Goal: Task Accomplishment & Management: Use online tool/utility

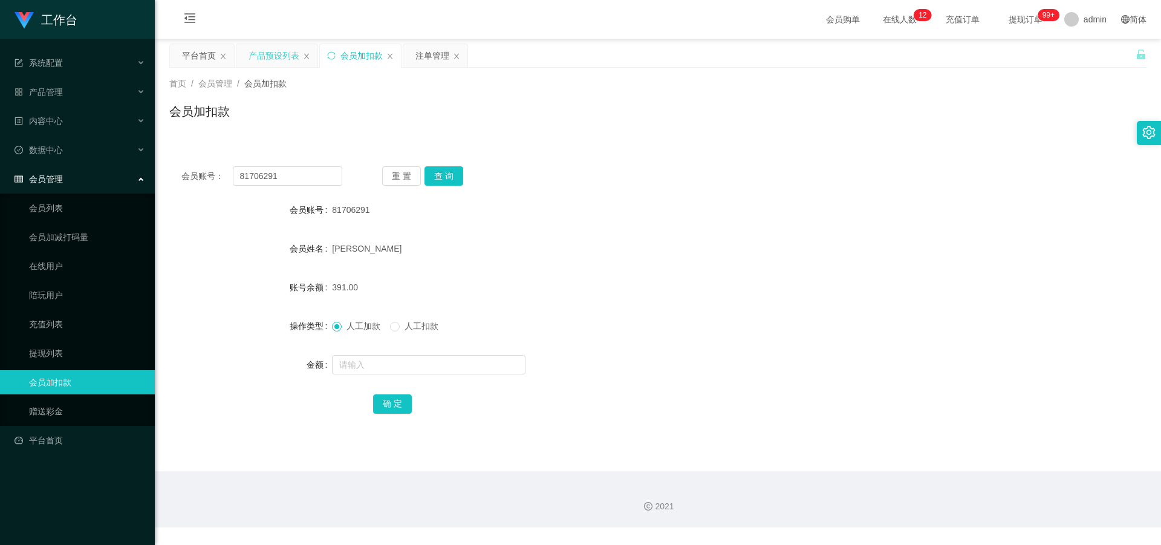
click at [285, 57] on div "产品预设列表" at bounding box center [274, 55] width 51 height 23
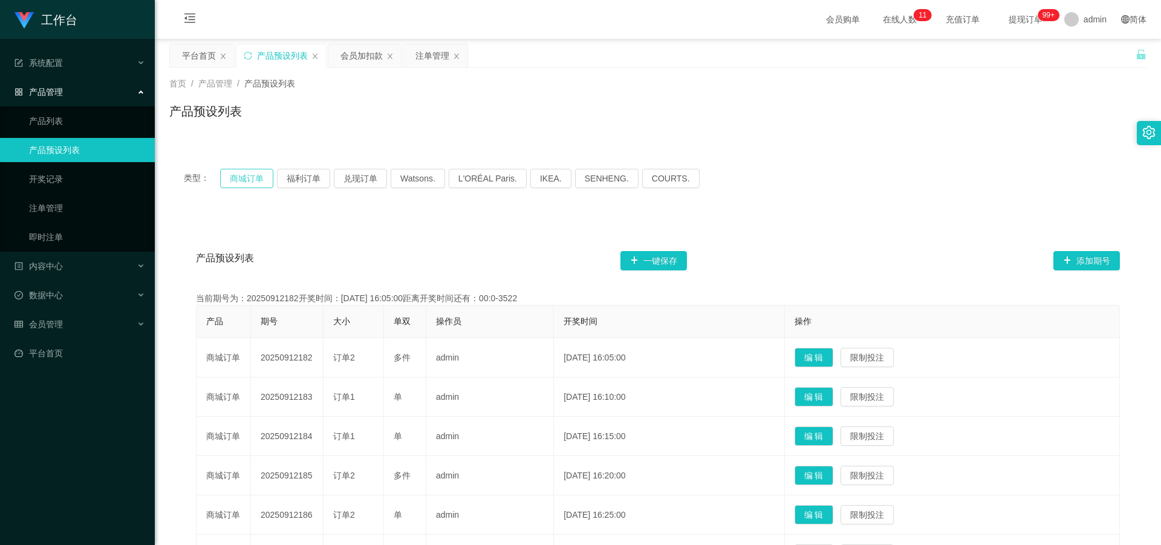
click at [240, 181] on button "商城订单" at bounding box center [246, 178] width 53 height 19
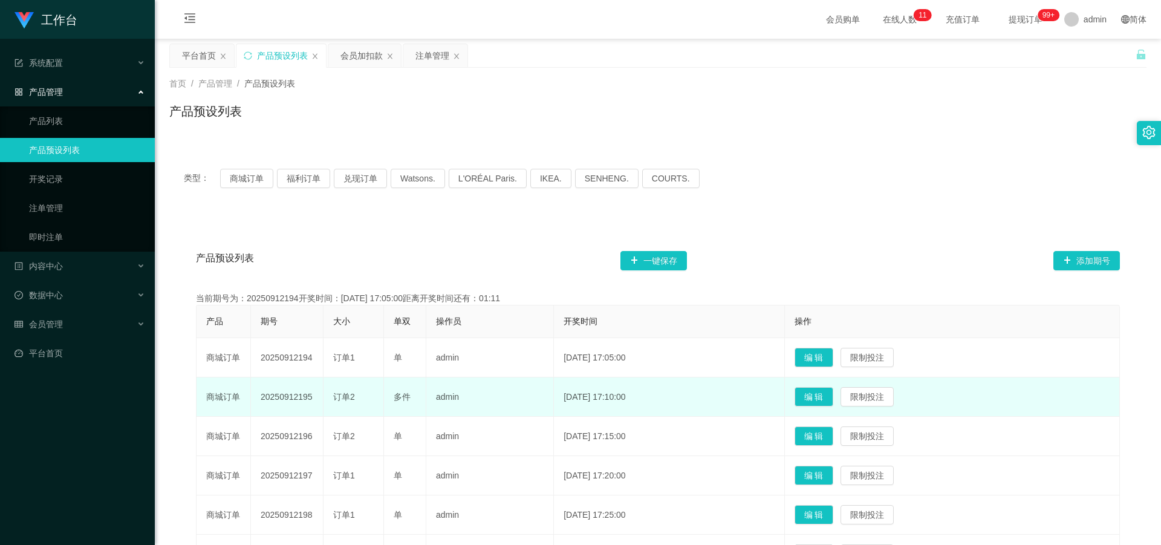
drag, startPoint x: 258, startPoint y: 400, endPoint x: 323, endPoint y: 398, distance: 64.7
click at [323, 398] on td "20250912195" at bounding box center [287, 396] width 73 height 39
copy td "20250912195"
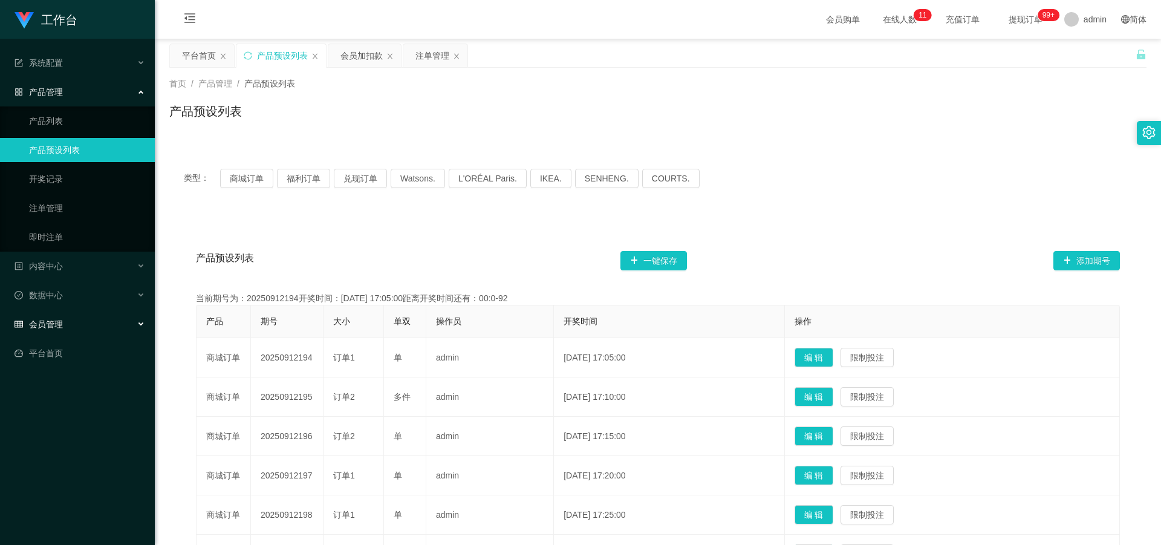
click at [60, 328] on span "会员管理" at bounding box center [39, 324] width 48 height 10
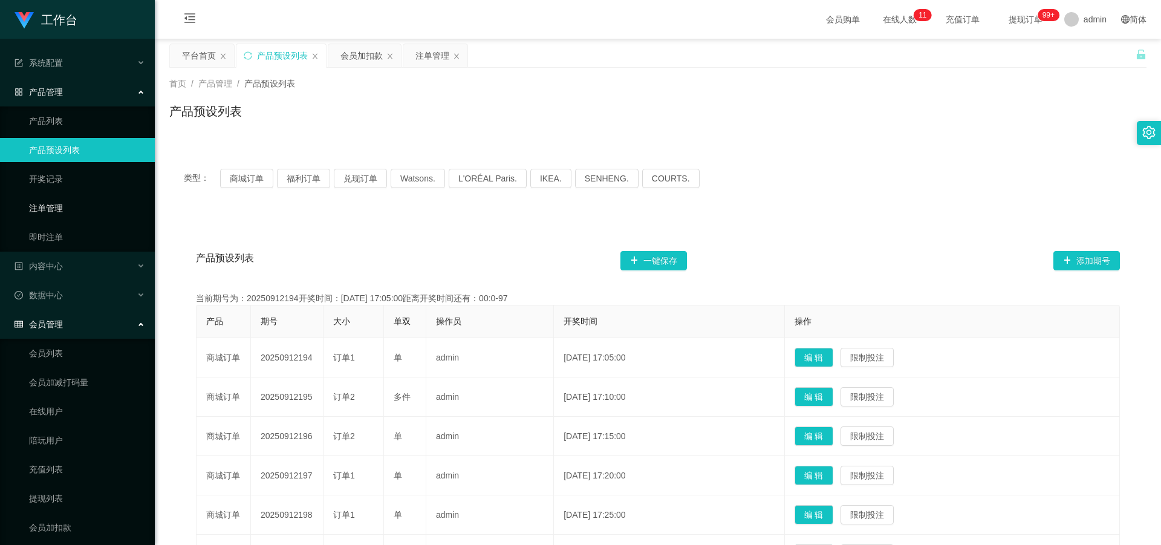
click at [66, 209] on link "注单管理" at bounding box center [87, 208] width 116 height 24
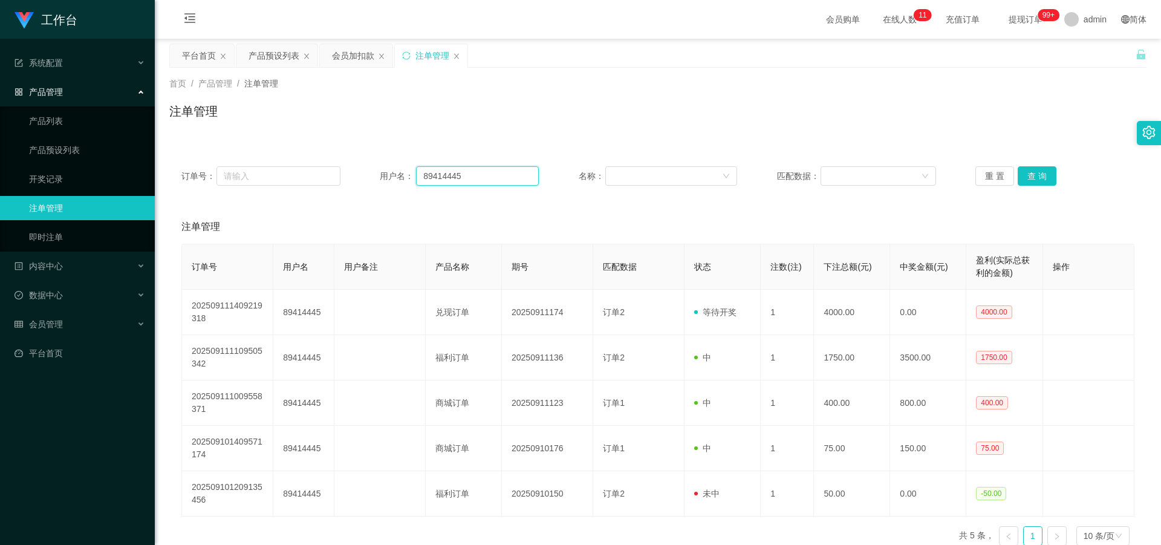
click at [461, 174] on input "89414445" at bounding box center [477, 175] width 123 height 19
type input "8"
paste input "Teegiulong"
type input "Teegiulong"
click at [1048, 177] on button "查 询" at bounding box center [1037, 175] width 39 height 19
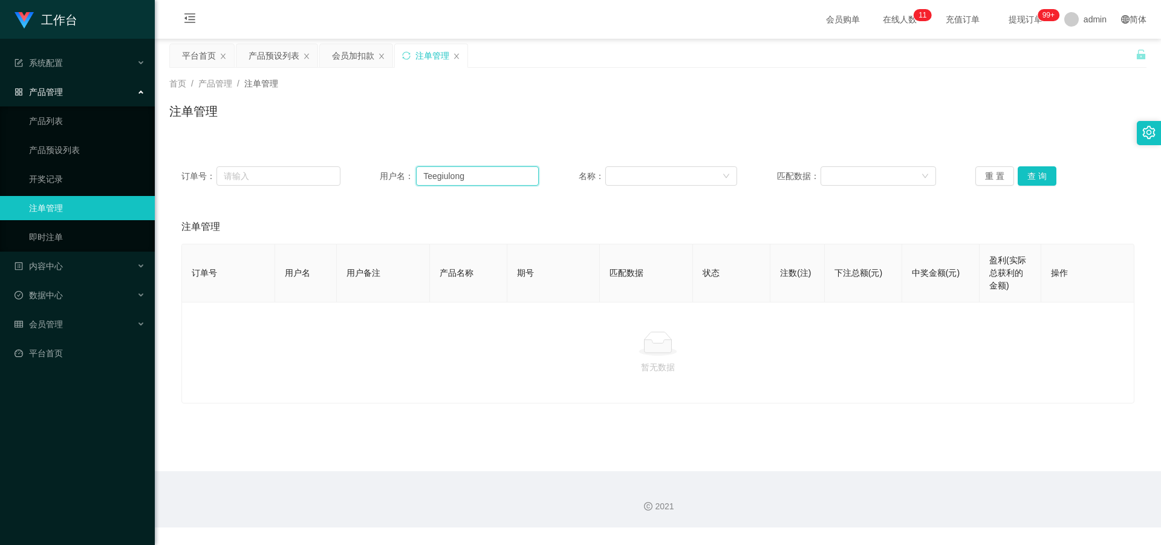
click at [418, 174] on input "Teegiulong" at bounding box center [477, 175] width 123 height 19
click at [1036, 177] on button "查 询" at bounding box center [1037, 175] width 39 height 19
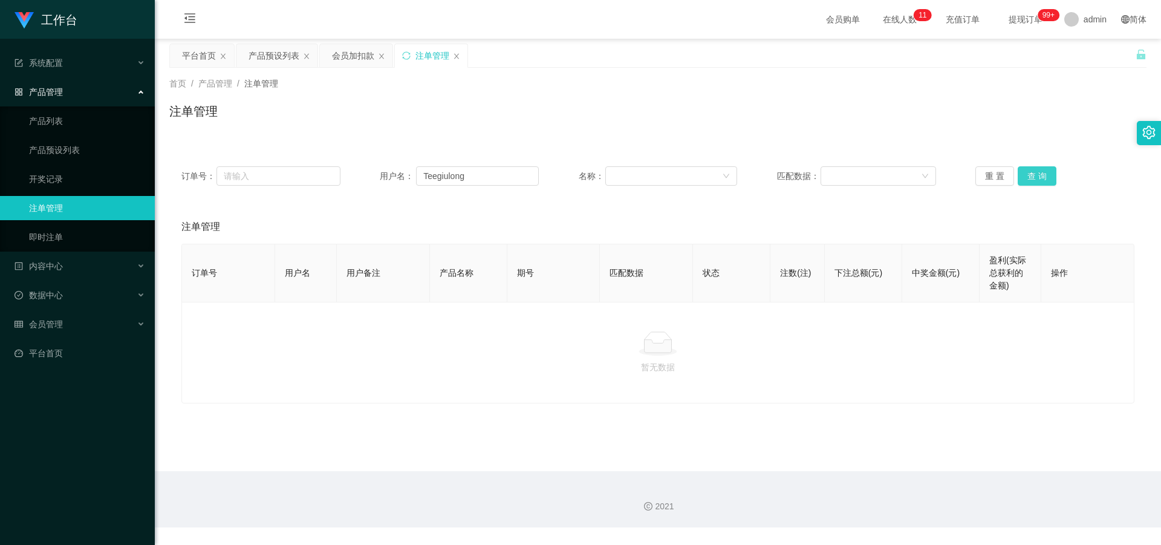
click at [1038, 177] on button "查 询" at bounding box center [1037, 175] width 39 height 19
click at [59, 351] on link "平台首页" at bounding box center [80, 353] width 131 height 24
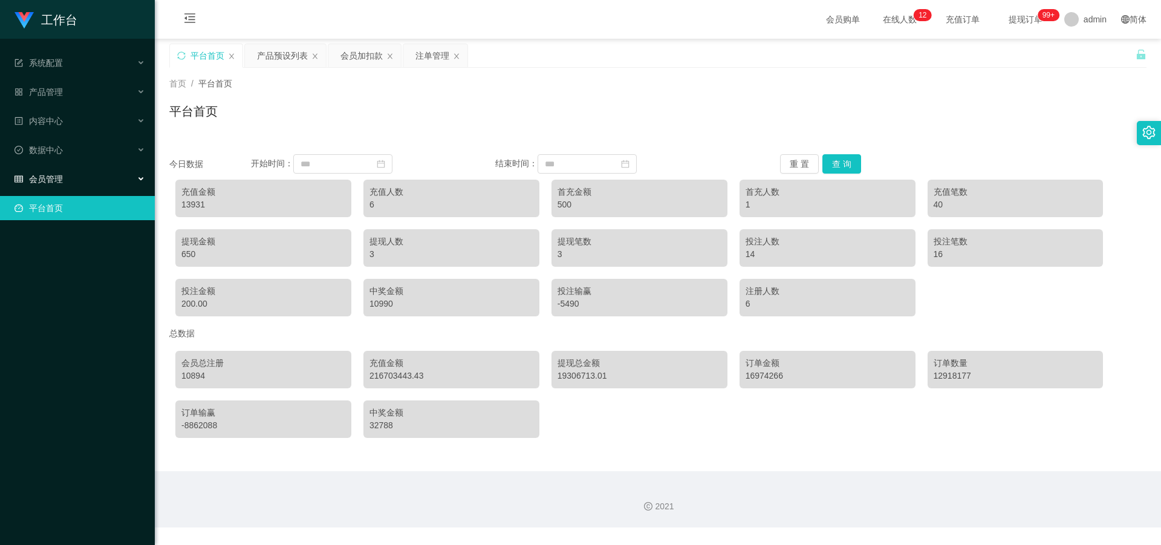
click at [52, 177] on span "会员管理" at bounding box center [39, 179] width 48 height 10
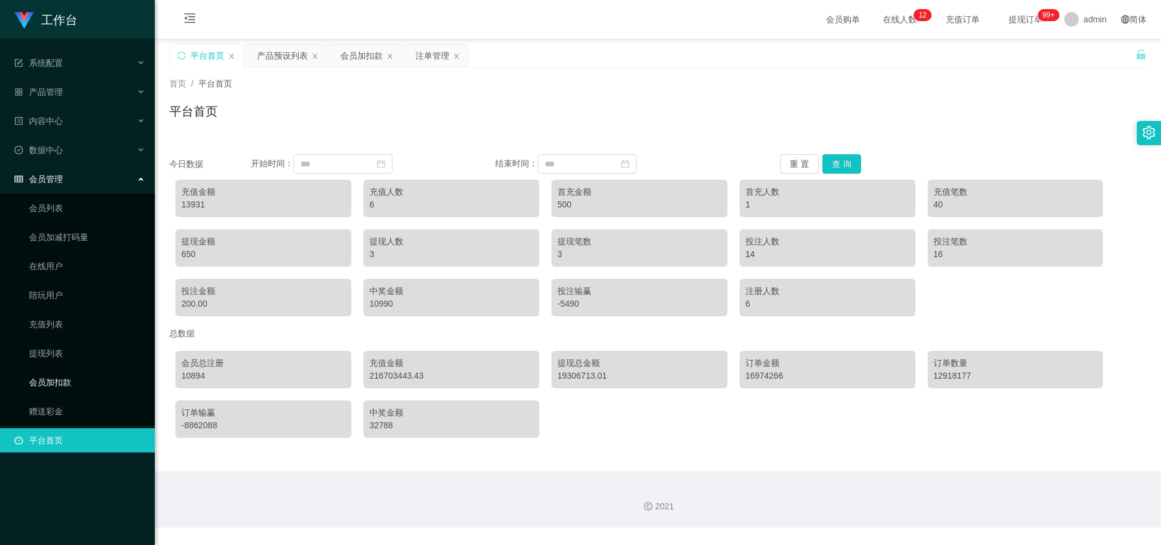
click at [67, 383] on link "会员加扣款" at bounding box center [87, 382] width 116 height 24
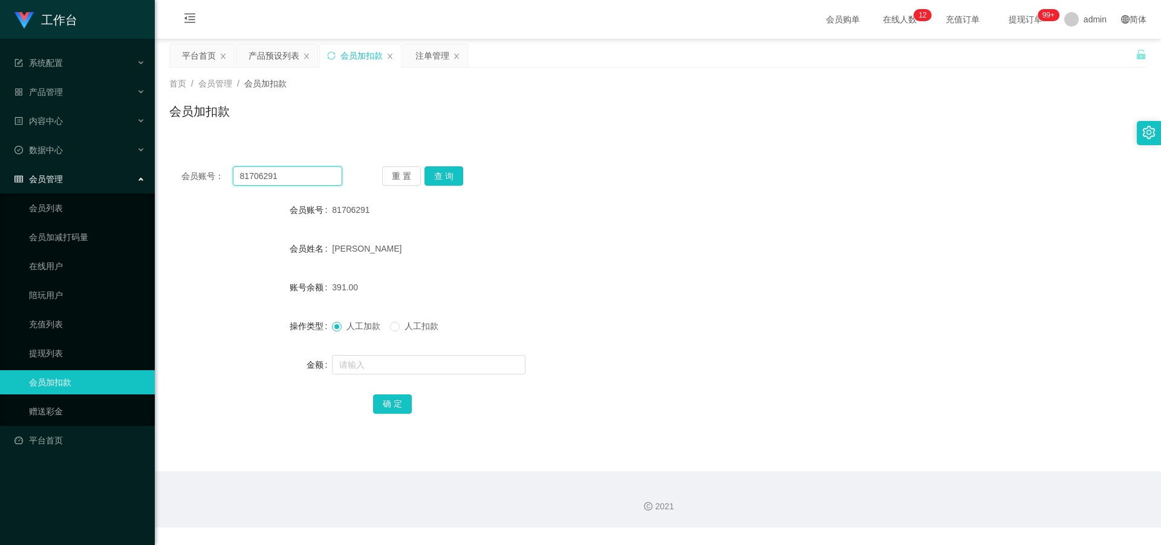
click at [311, 177] on input "81706291" at bounding box center [287, 175] width 109 height 19
type input "8"
paste input "Teegiulong"
click at [450, 174] on button "查 询" at bounding box center [443, 175] width 39 height 19
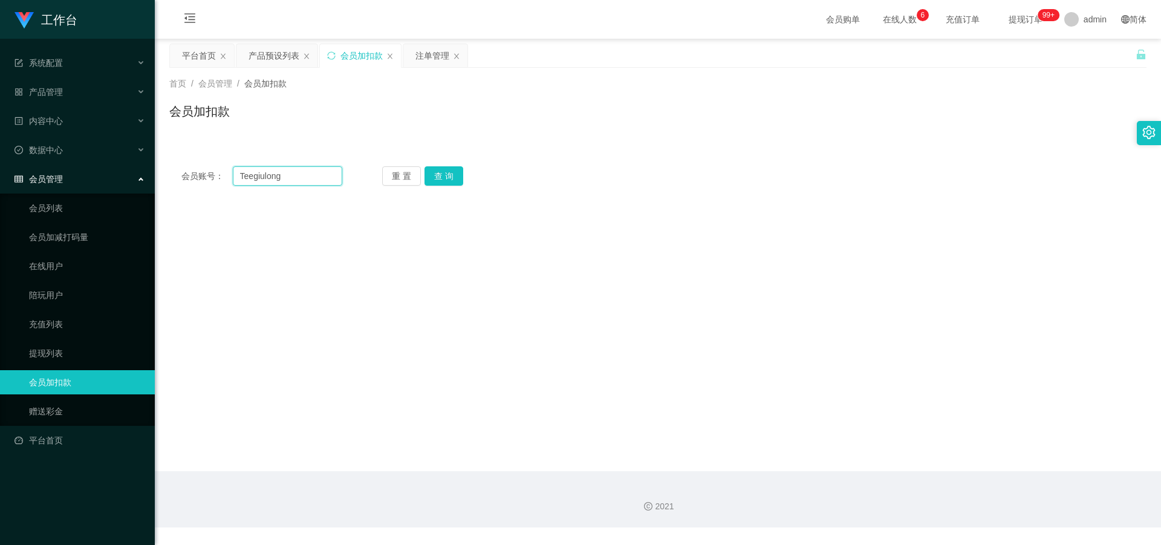
click at [287, 177] on input "Teegiulong" at bounding box center [287, 175] width 109 height 19
type input "T"
paste input "Teeqiulong"
type input "Teeqiulong"
click at [441, 178] on button "查 询" at bounding box center [443, 175] width 39 height 19
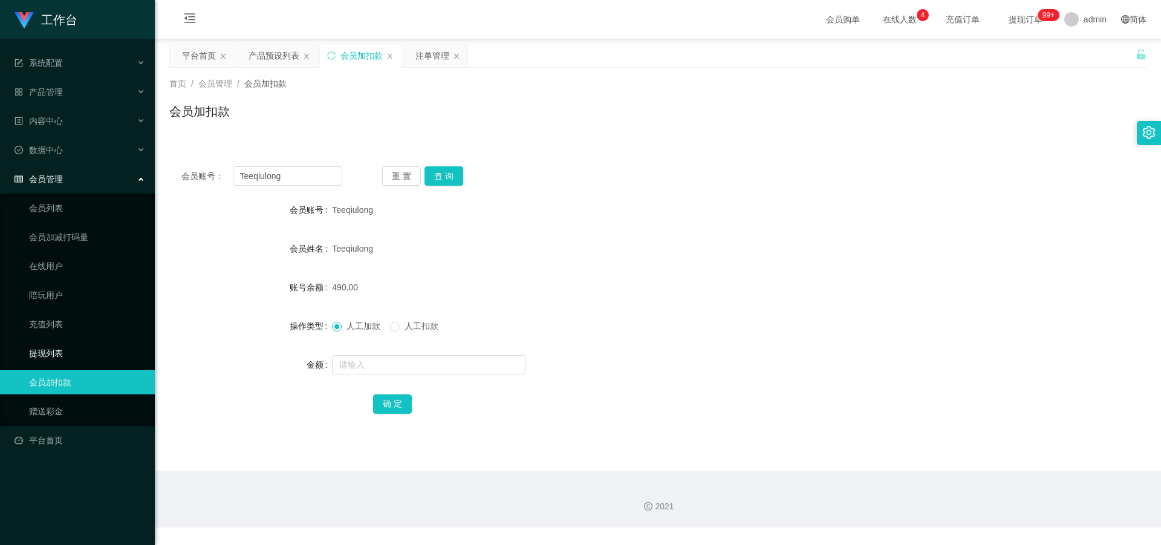
click at [59, 350] on link "提现列表" at bounding box center [87, 353] width 116 height 24
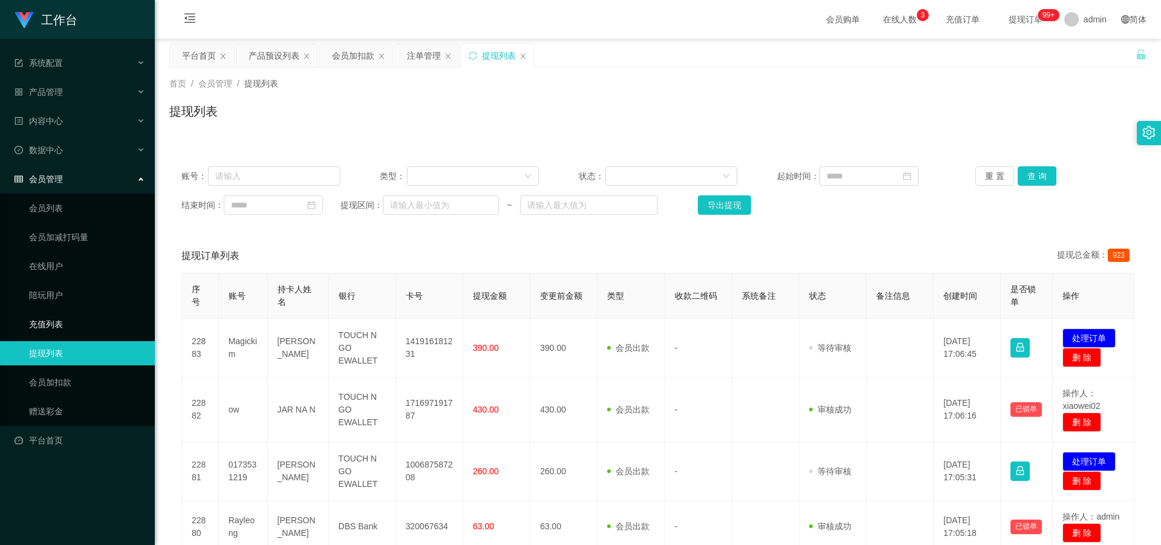
click at [51, 323] on link "充值列表" at bounding box center [87, 324] width 116 height 24
